Goal: Use online tool/utility: Utilize a website feature to perform a specific function

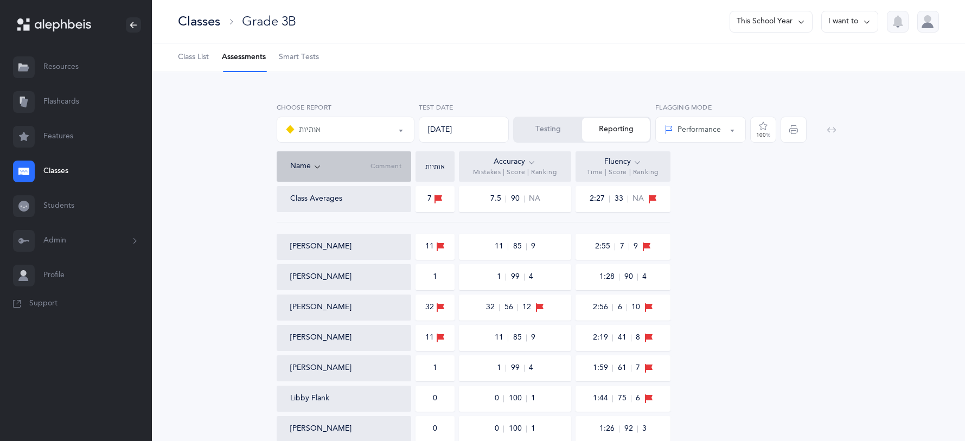
select select "2"
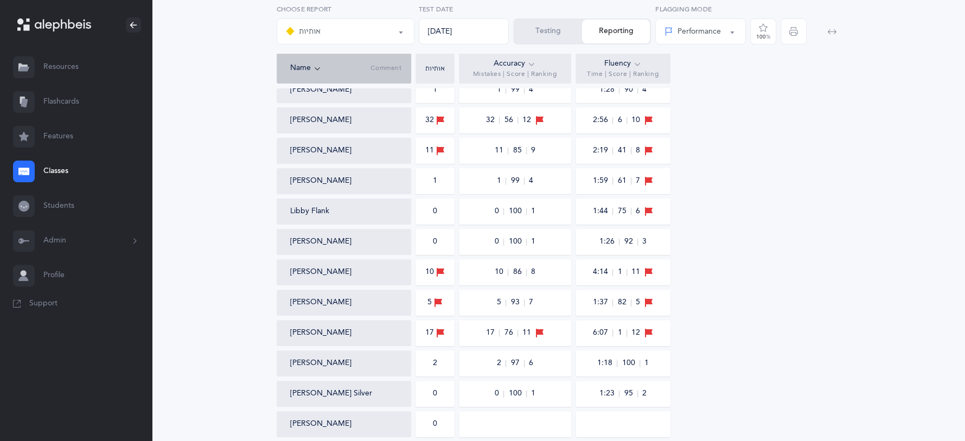
click at [558, 38] on button "Testing" at bounding box center [548, 32] width 68 height 24
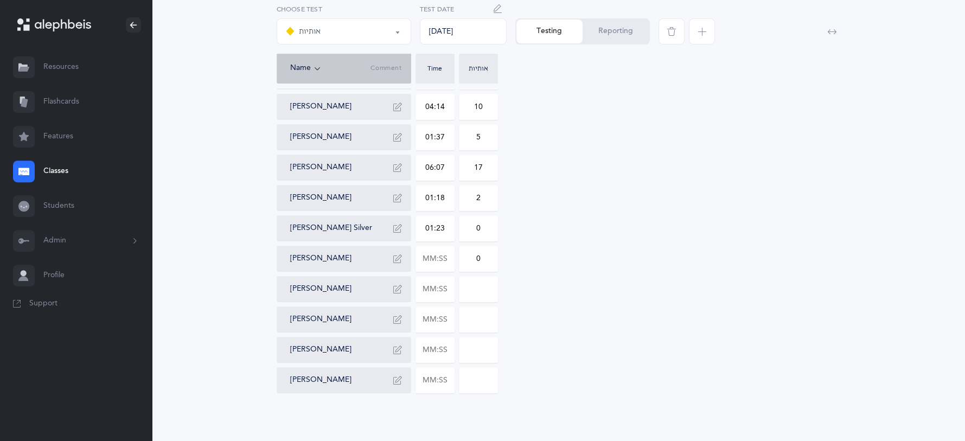
scroll to position [309, 0]
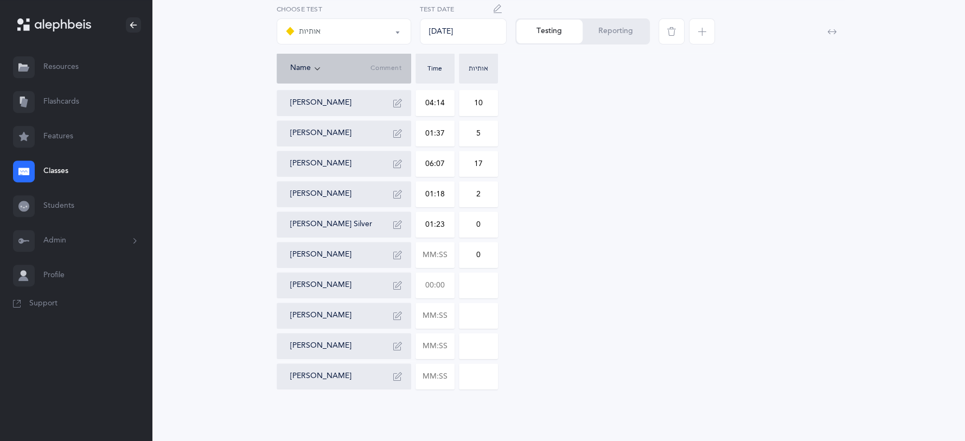
click at [445, 288] on input "text" at bounding box center [435, 285] width 38 height 25
click at [441, 257] on input "text" at bounding box center [435, 254] width 38 height 25
type input "02:36"
click at [486, 252] on input "0" at bounding box center [478, 254] width 38 height 25
type input "02"
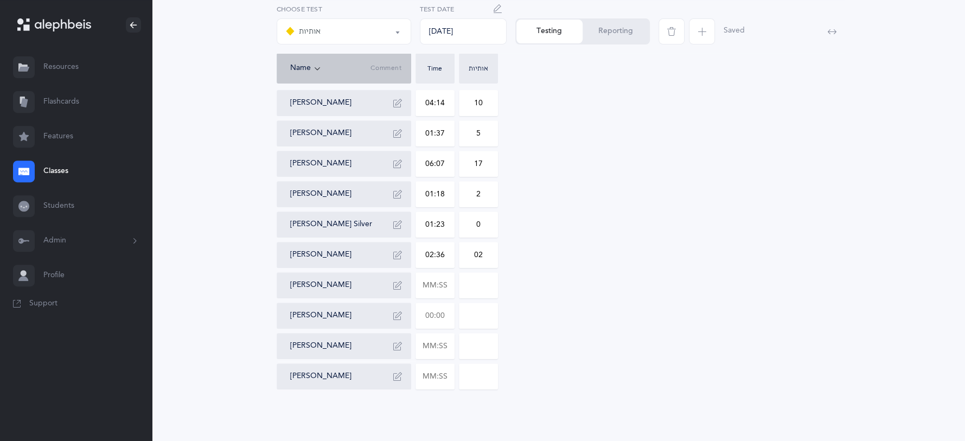
click at [444, 315] on input "text" at bounding box center [435, 315] width 38 height 25
type input "01:20"
click at [484, 315] on input "0" at bounding box center [478, 315] width 38 height 25
type input "01"
click at [444, 349] on input "text" at bounding box center [435, 346] width 38 height 25
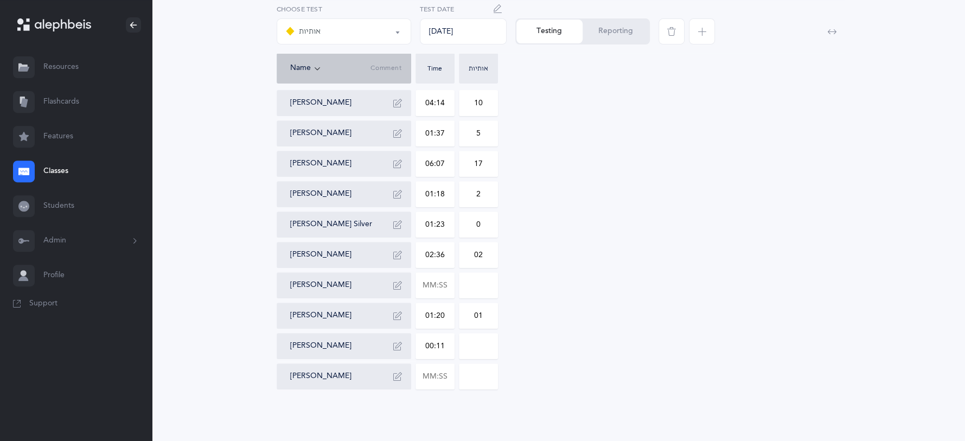
type input "01:13"
drag, startPoint x: 475, startPoint y: 340, endPoint x: 485, endPoint y: 345, distance: 11.6
click at [481, 346] on input at bounding box center [478, 346] width 38 height 25
type input "1"
click at [448, 372] on input "text" at bounding box center [435, 376] width 38 height 25
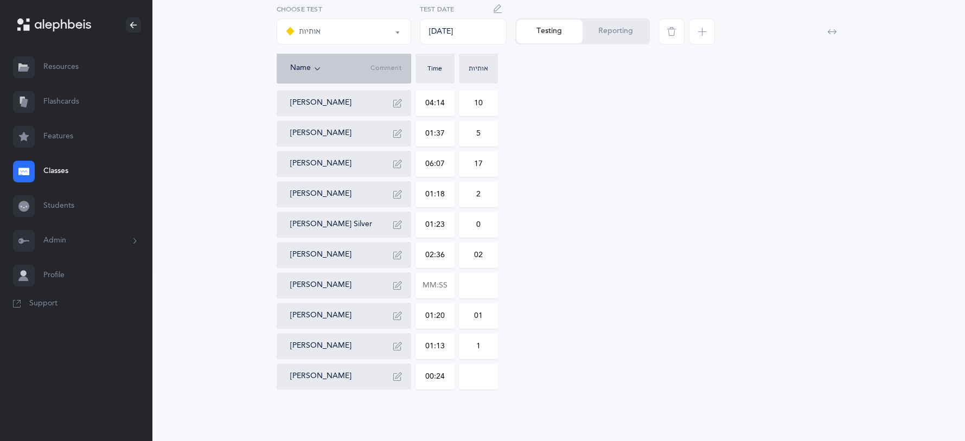
type input "02:49"
click at [494, 372] on input "0" at bounding box center [478, 376] width 38 height 25
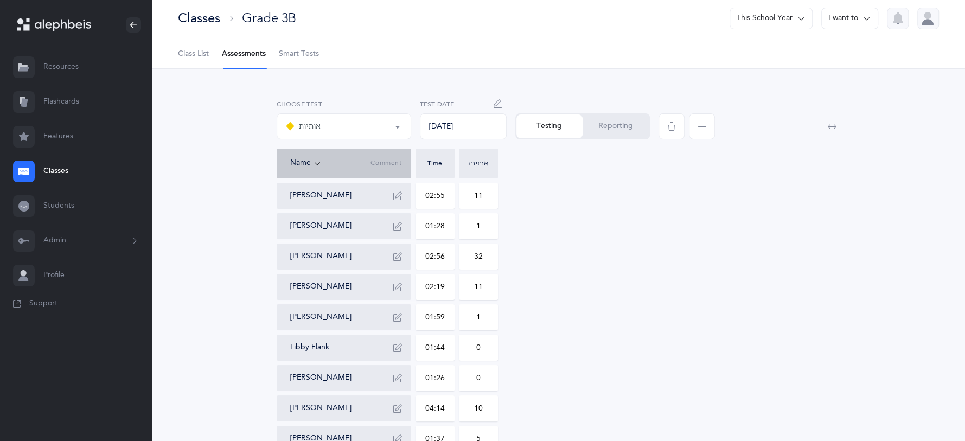
scroll to position [0, 0]
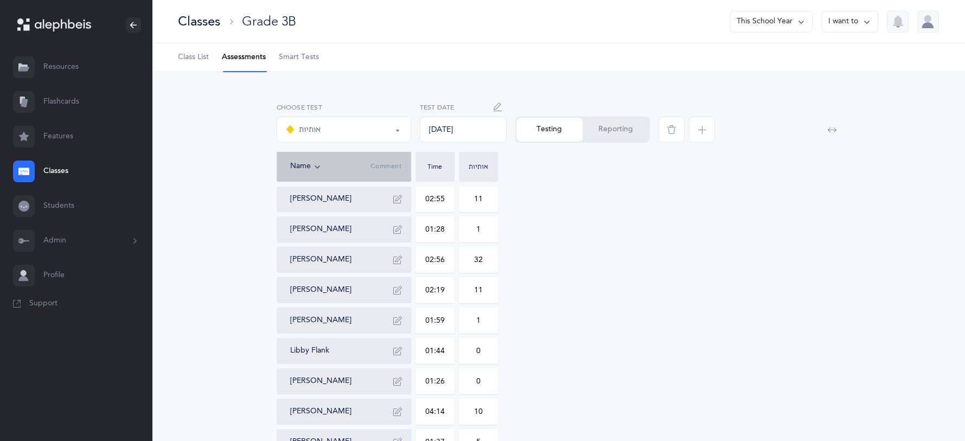
type input "015"
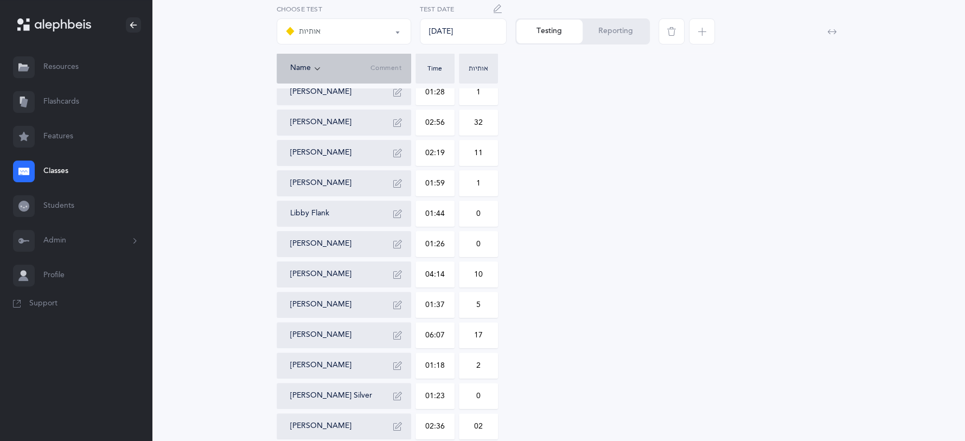
scroll to position [139, 0]
click at [622, 36] on button "Reporting" at bounding box center [616, 32] width 66 height 24
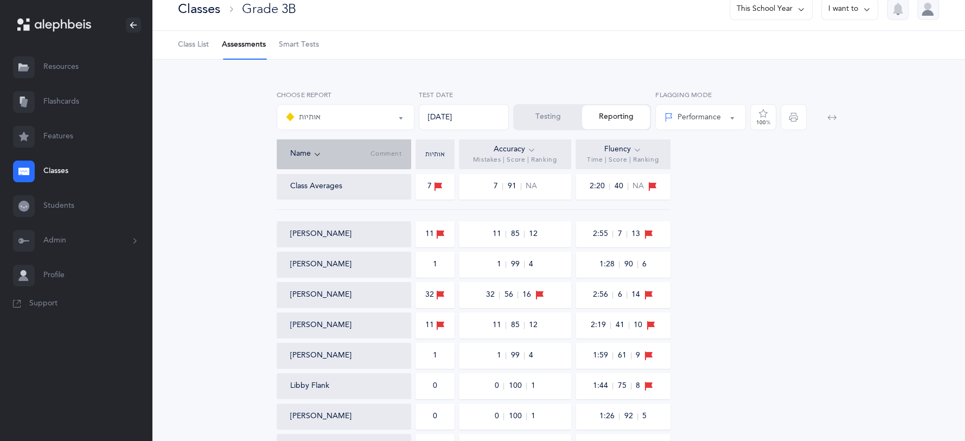
scroll to position [0, 0]
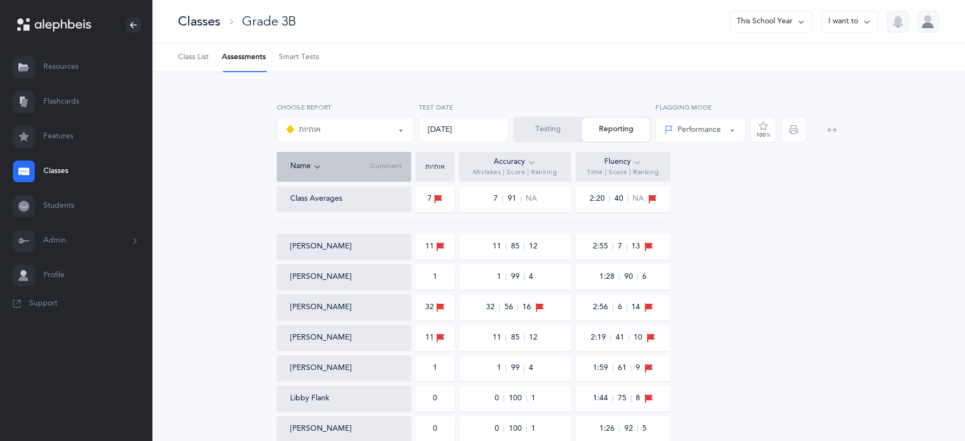
click at [561, 134] on button "Testing" at bounding box center [548, 130] width 68 height 24
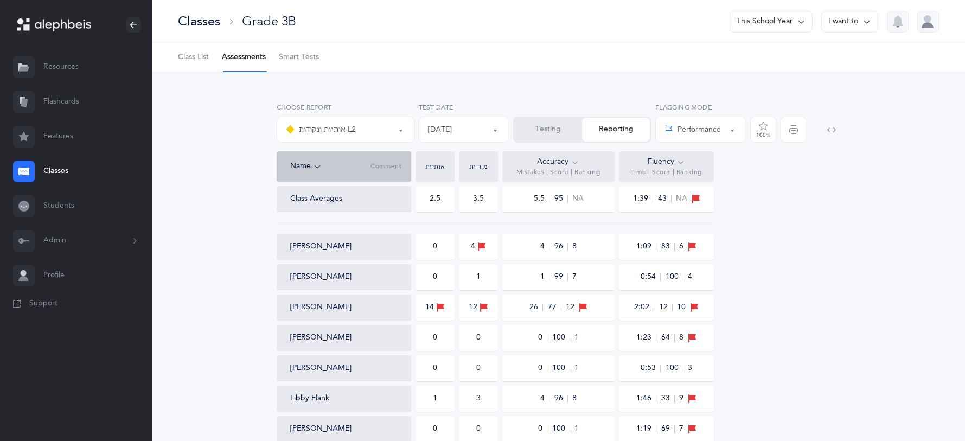
select select "9"
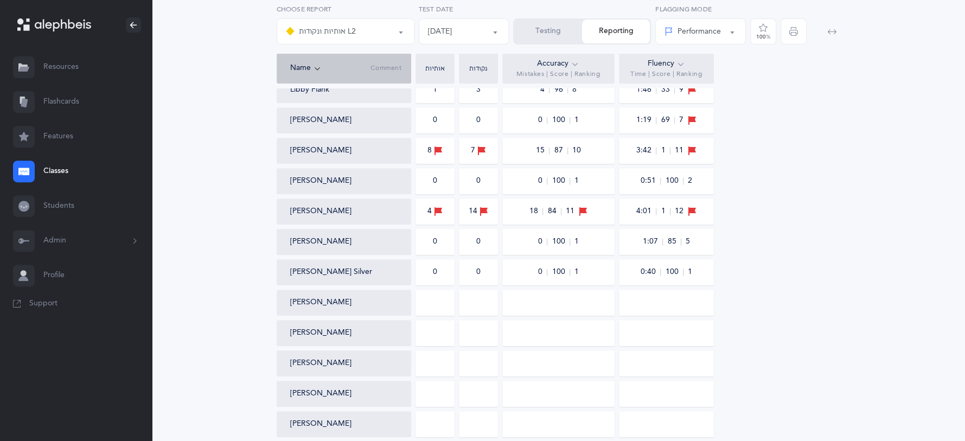
click at [571, 36] on button "Testing" at bounding box center [548, 32] width 68 height 24
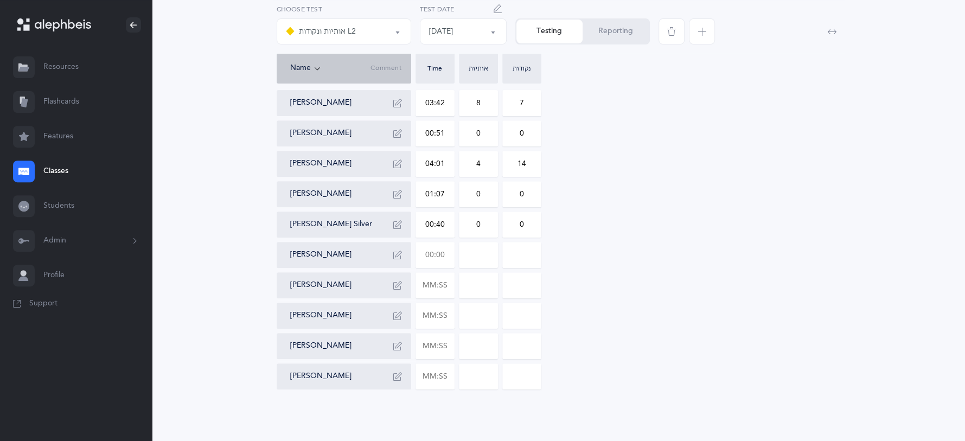
click at [437, 260] on input "text" at bounding box center [435, 254] width 38 height 25
type input "00:47"
click at [531, 257] on input at bounding box center [522, 254] width 38 height 25
type input "0"
type input "02"
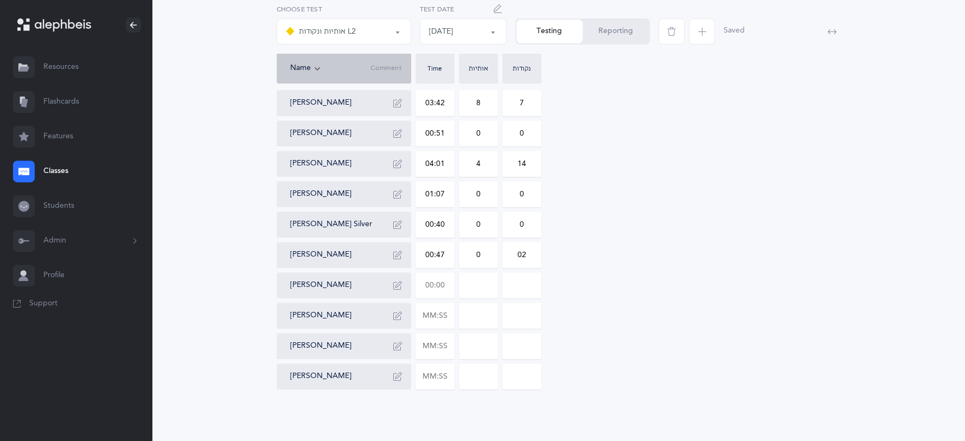
click at [433, 288] on input "text" at bounding box center [435, 285] width 38 height 25
click at [448, 317] on input "text" at bounding box center [435, 315] width 38 height 25
type input "01:04"
type input "0"
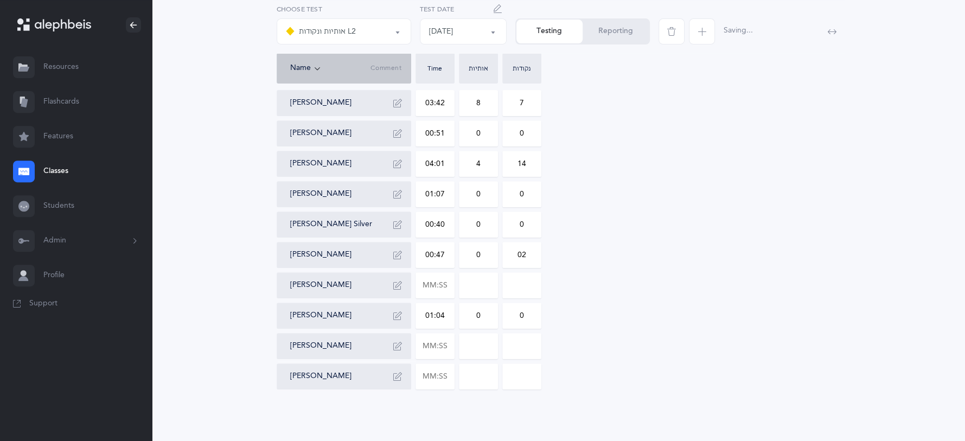
click at [496, 325] on input "0" at bounding box center [478, 315] width 38 height 25
type input "01"
click at [449, 344] on input "text" at bounding box center [435, 346] width 38 height 25
type input "01:17"
type input "0"
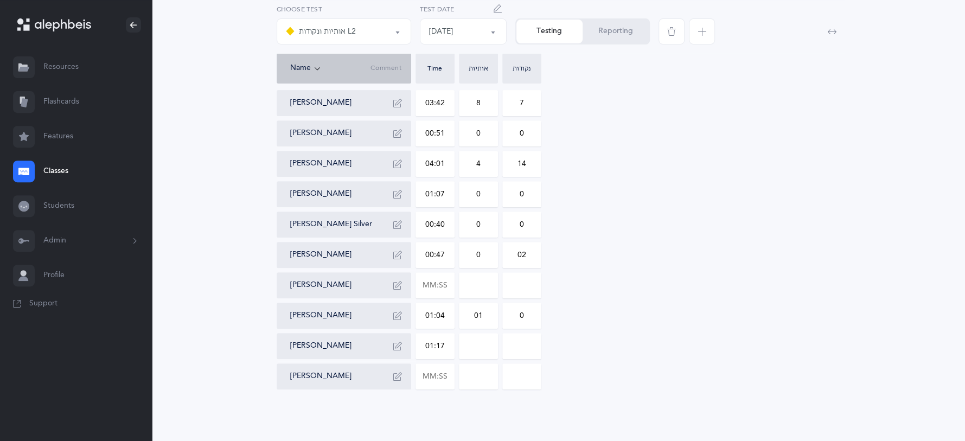
type input "0"
click at [490, 346] on input "0" at bounding box center [478, 346] width 38 height 25
type input "01"
click at [532, 347] on input "0" at bounding box center [522, 346] width 38 height 25
type input "01"
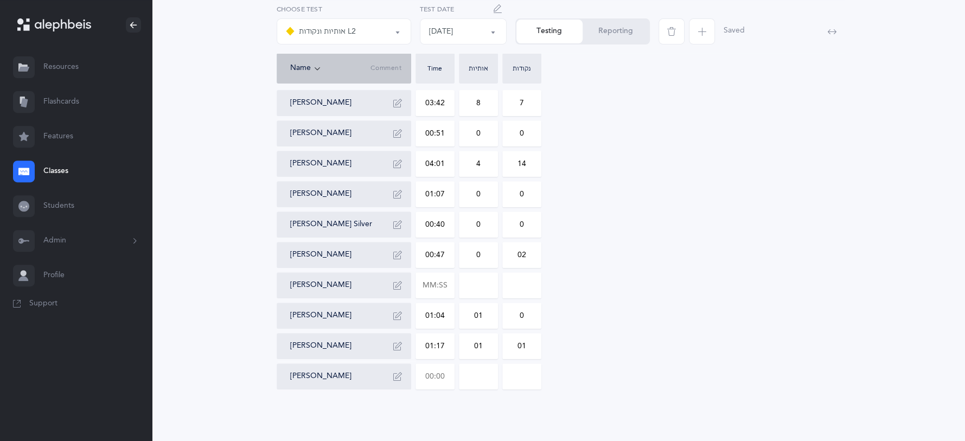
click at [449, 381] on input "text" at bounding box center [435, 376] width 38 height 25
type input "01:33"
type input "0"
click at [482, 378] on input "0" at bounding box center [478, 376] width 38 height 25
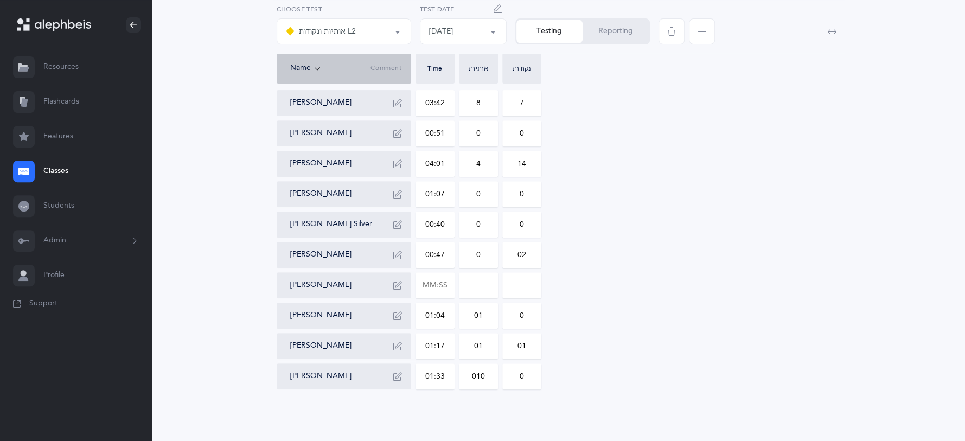
type input "010"
click at [532, 377] on input "0" at bounding box center [522, 376] width 38 height 25
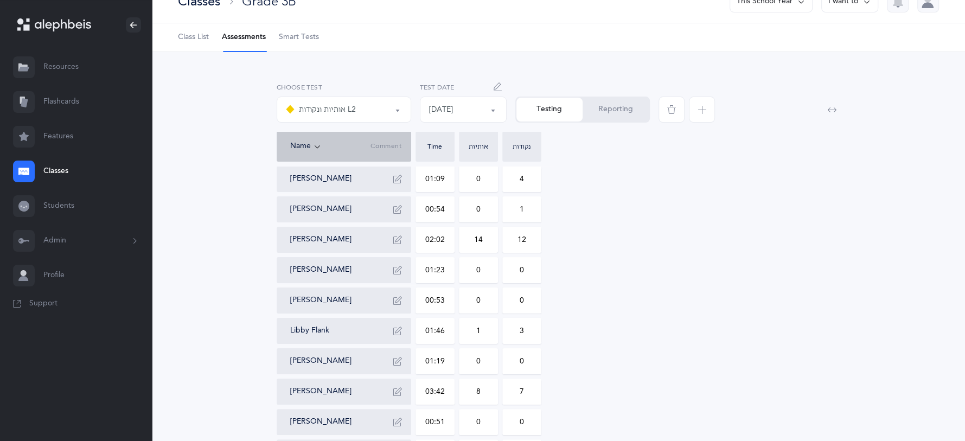
scroll to position [0, 0]
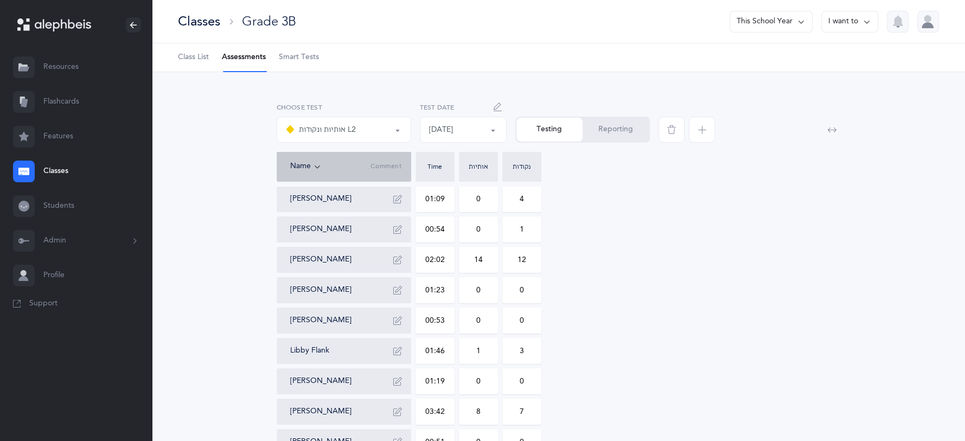
type input "06"
click at [601, 137] on button "Reporting" at bounding box center [616, 130] width 66 height 24
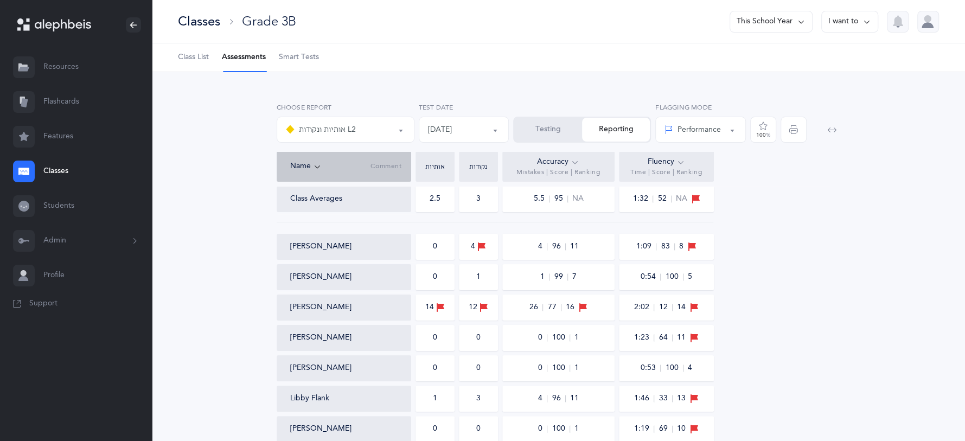
click at [528, 129] on button "Testing" at bounding box center [548, 130] width 68 height 24
